Goal: Manage account settings

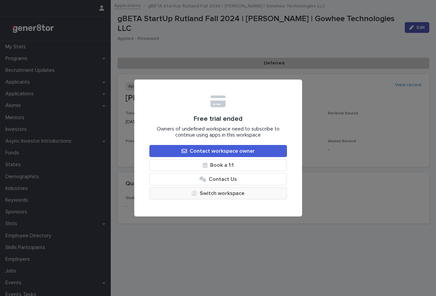
click at [211, 193] on button "Switch workspace" at bounding box center [218, 193] width 138 height 12
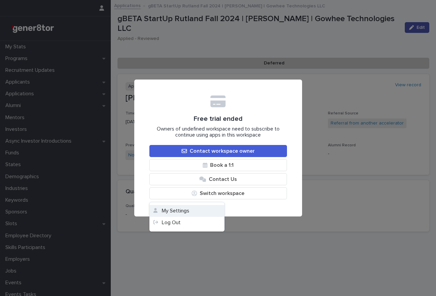
click at [197, 212] on button "My Settings" at bounding box center [187, 211] width 74 height 12
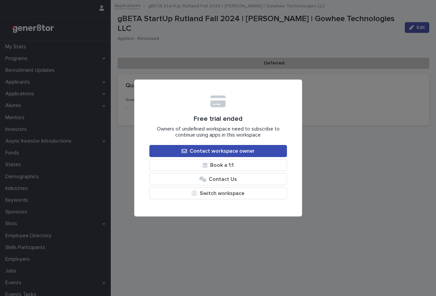
click at [231, 149] on span "Contact workspace owner" at bounding box center [222, 150] width 65 height 5
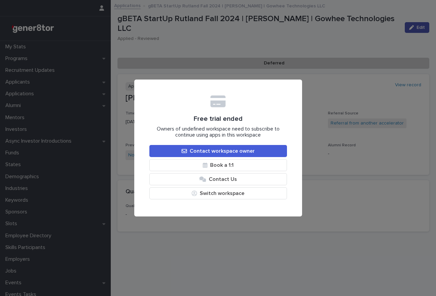
click at [311, 98] on div "Free trial ended Owners of undefined workspace need to subscribe to continue us…" at bounding box center [218, 148] width 436 height 296
click at [282, 240] on div "Free trial ended Owners of undefined workspace need to subscribe to continue us…" at bounding box center [218, 148] width 436 height 296
click at [29, 93] on div "Free trial ended Owners of undefined workspace need to subscribe to continue us…" at bounding box center [218, 148] width 436 height 296
click at [24, 48] on div "Free trial ended Owners of undefined workspace need to subscribe to continue us…" at bounding box center [218, 148] width 436 height 296
click at [28, 59] on div "Free trial ended Owners of undefined workspace need to subscribe to continue us…" at bounding box center [218, 148] width 436 height 296
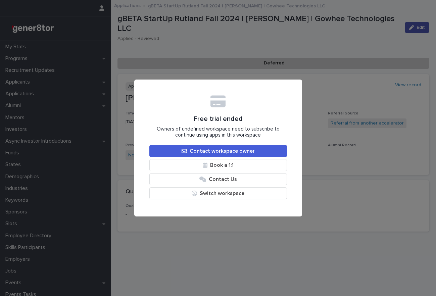
click at [31, 73] on div "Free trial ended Owners of undefined workspace need to subscribe to continue us…" at bounding box center [218, 148] width 436 height 296
click at [32, 84] on div "Free trial ended Owners of undefined workspace need to subscribe to continue us…" at bounding box center [218, 148] width 436 height 296
click at [24, 46] on div "Free trial ended Owners of undefined workspace need to subscribe to continue us…" at bounding box center [218, 148] width 436 height 296
click at [23, 123] on div "Free trial ended Owners of undefined workspace need to subscribe to continue us…" at bounding box center [218, 148] width 436 height 296
click at [21, 214] on div "Free trial ended Owners of undefined workspace need to subscribe to continue us…" at bounding box center [218, 148] width 436 height 296
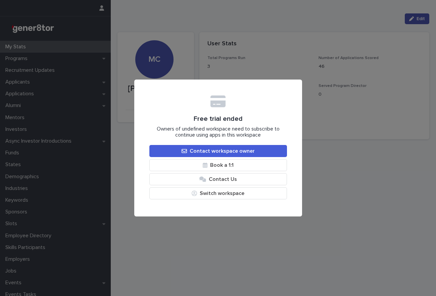
click at [349, 111] on div "Free trial ended Owners of undefined workspace need to subscribe to continue us…" at bounding box center [218, 148] width 436 height 296
